Goal: Find specific page/section: Find specific page/section

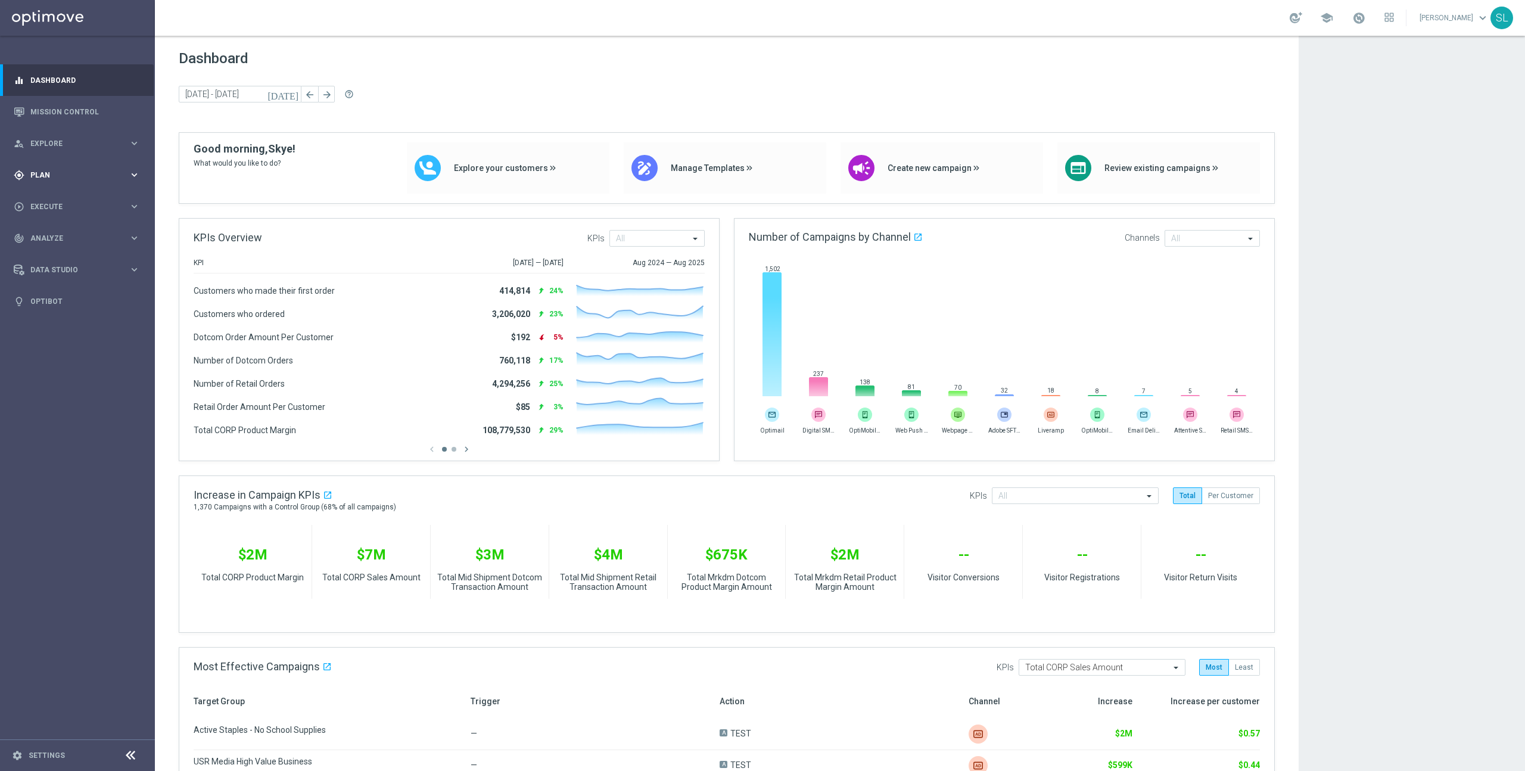
click at [50, 178] on span "Plan" at bounding box center [79, 175] width 98 height 7
click at [48, 146] on span "Explore" at bounding box center [79, 143] width 98 height 7
click at [56, 204] on link "Customer Model" at bounding box center [77, 204] width 93 height 10
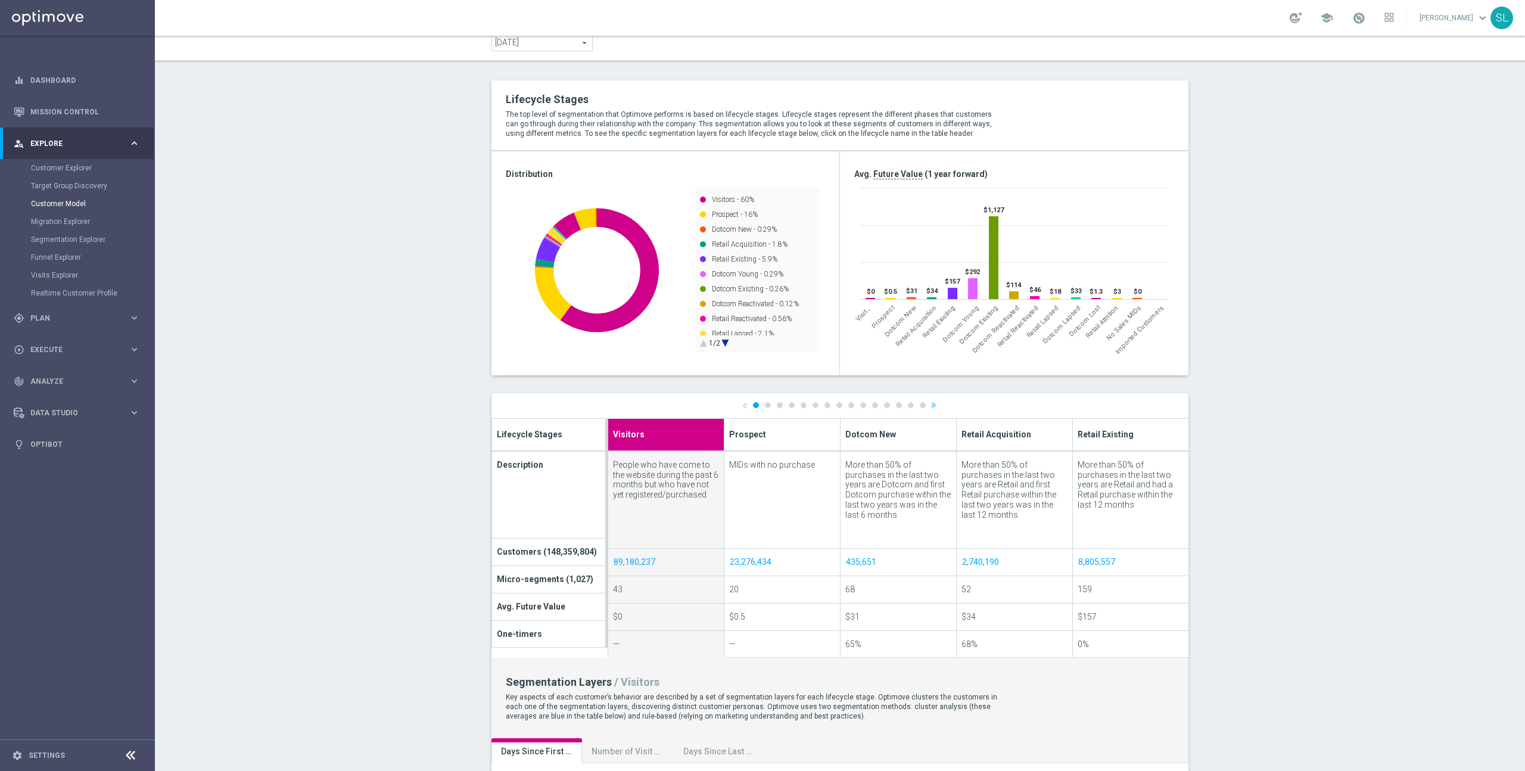
scroll to position [83, 0]
